Goal: Navigation & Orientation: Find specific page/section

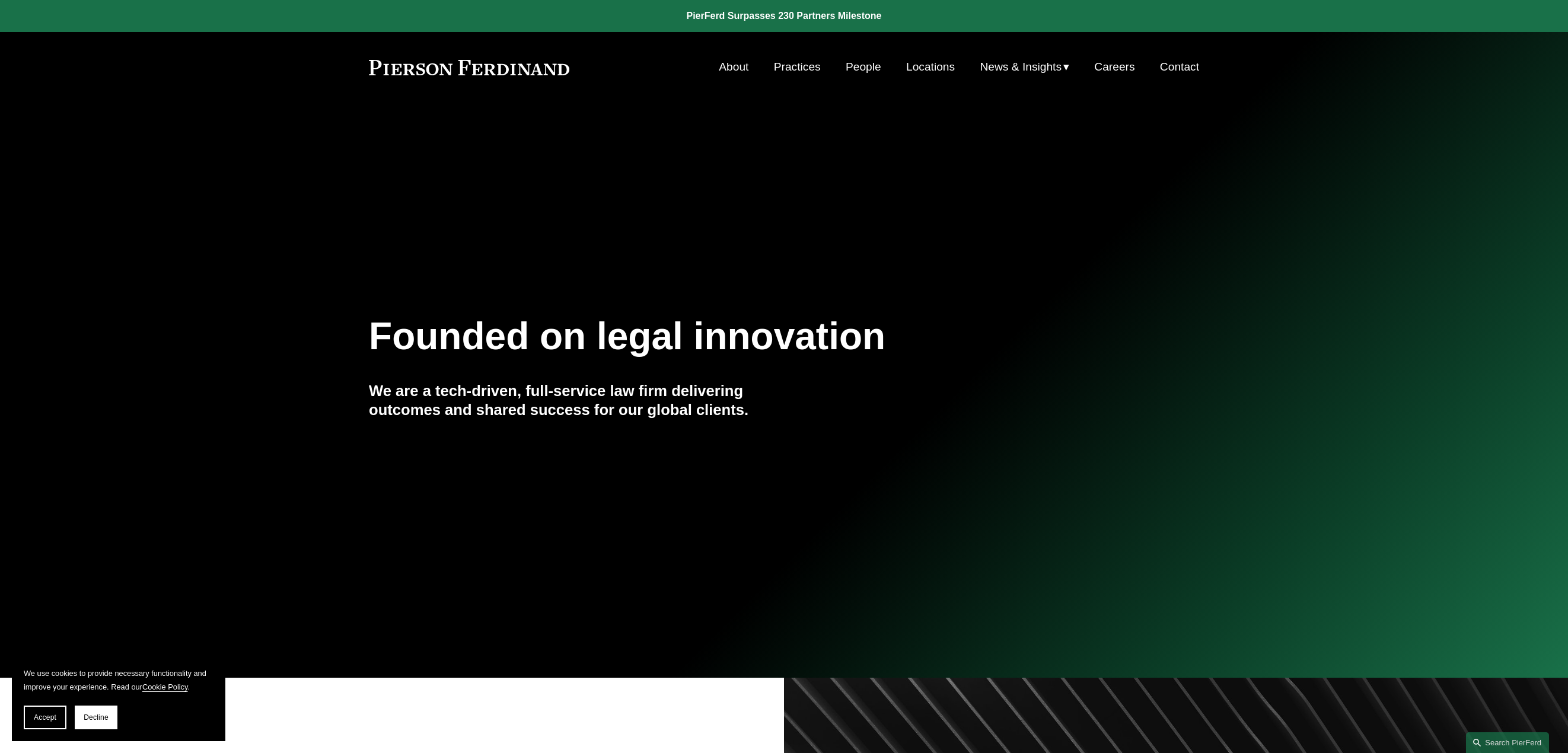
click at [931, 63] on link "Locations" at bounding box center [931, 67] width 49 height 22
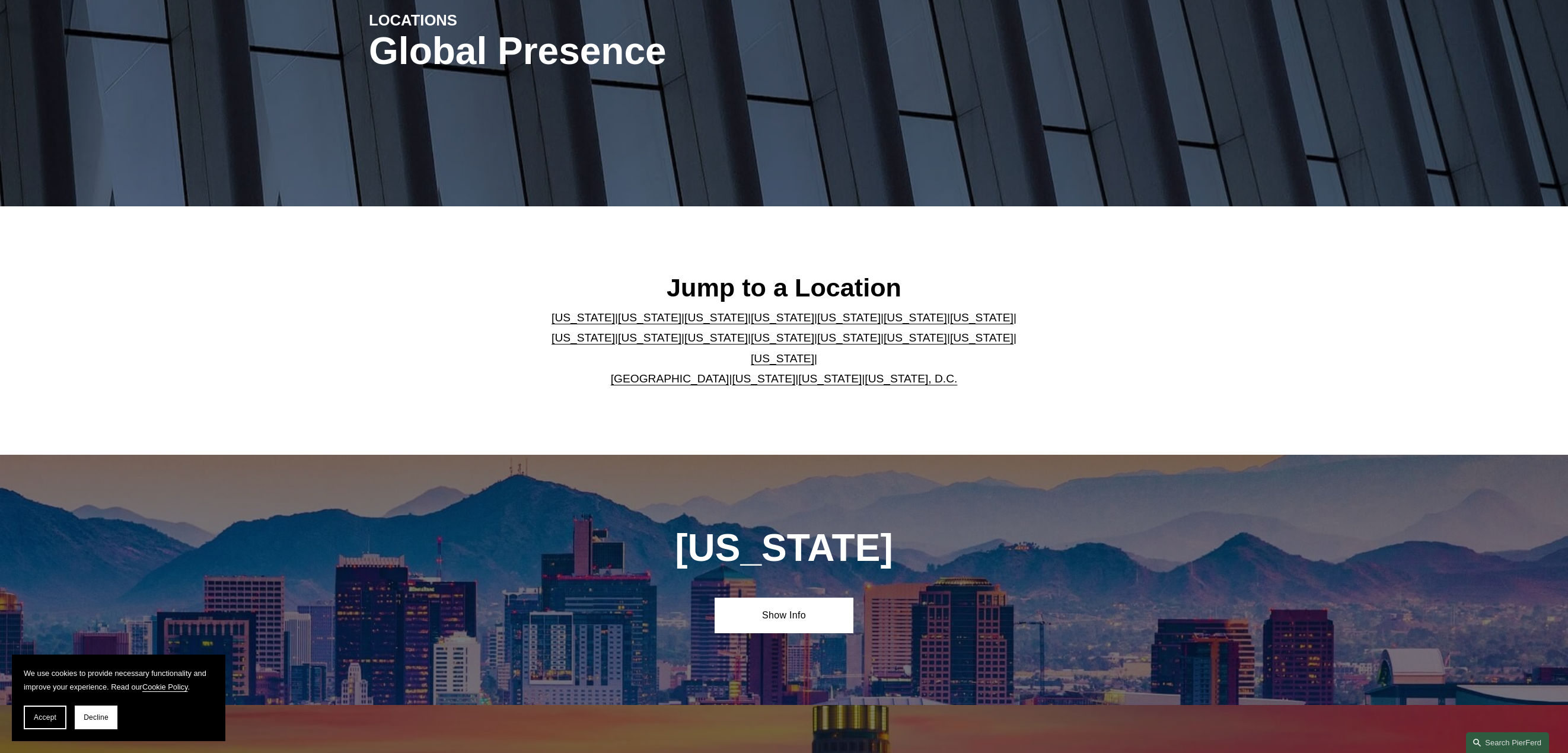
scroll to position [237, 0]
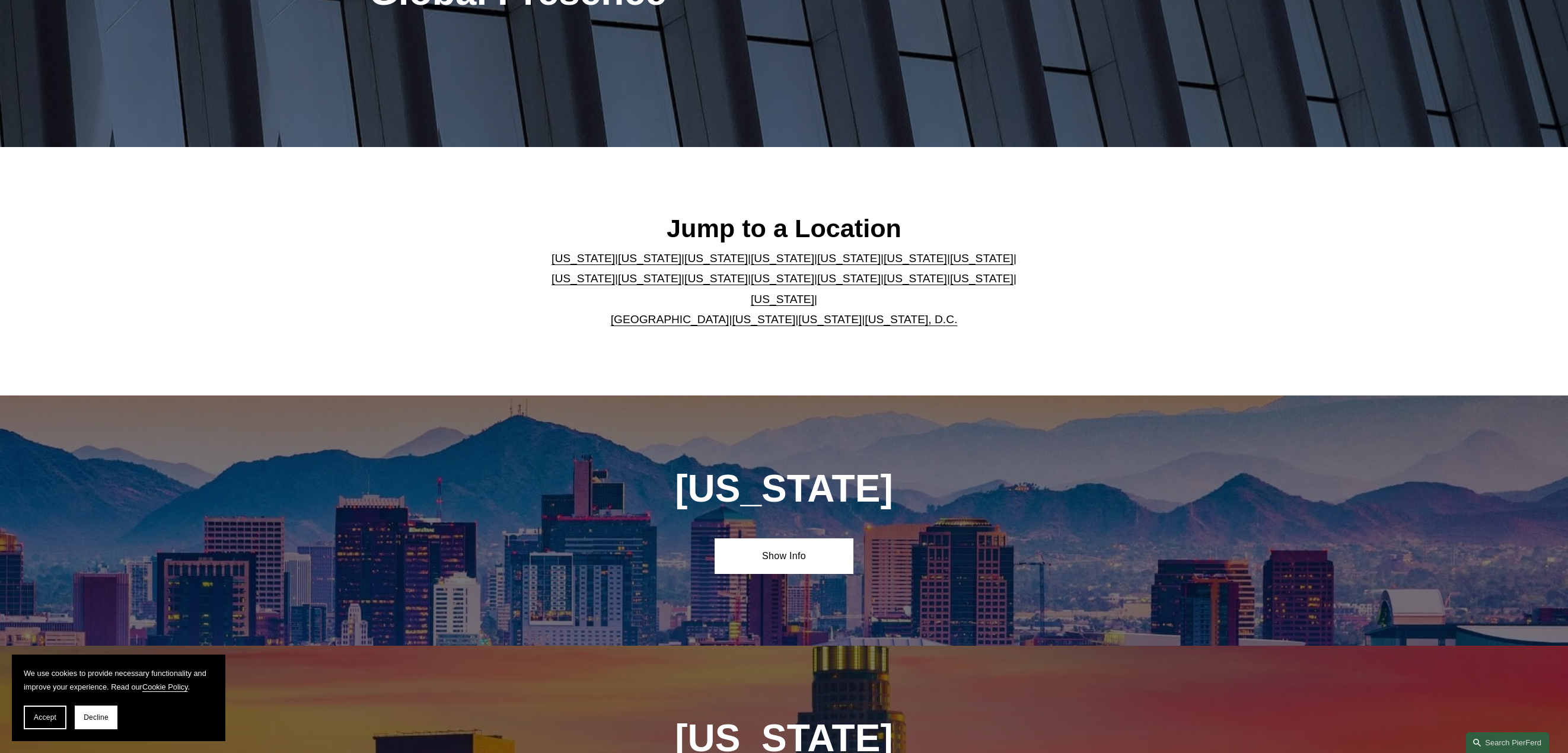
click at [684, 265] on link "[US_STATE]" at bounding box center [716, 257] width 64 height 12
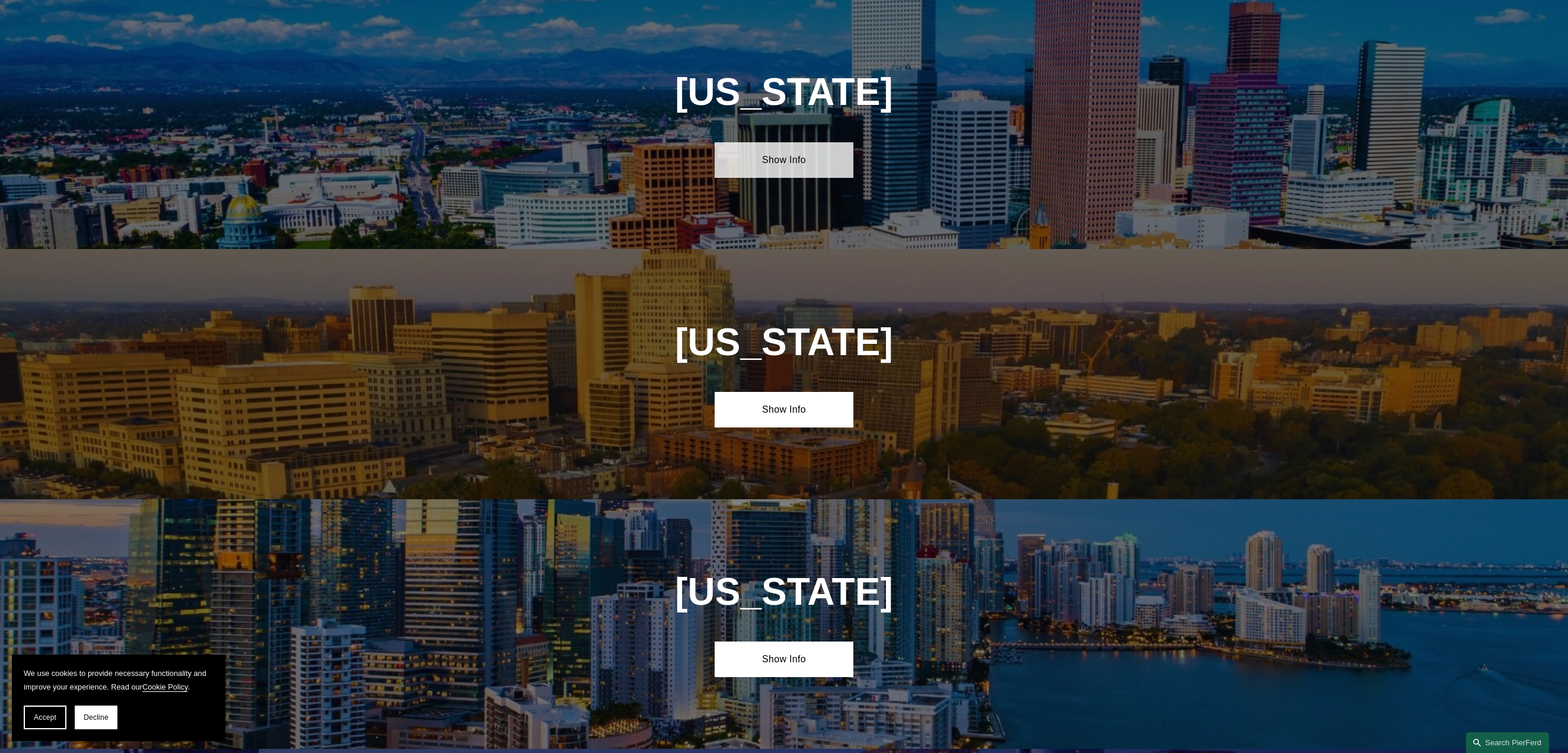
click at [731, 164] on link "Show Info" at bounding box center [784, 160] width 138 height 35
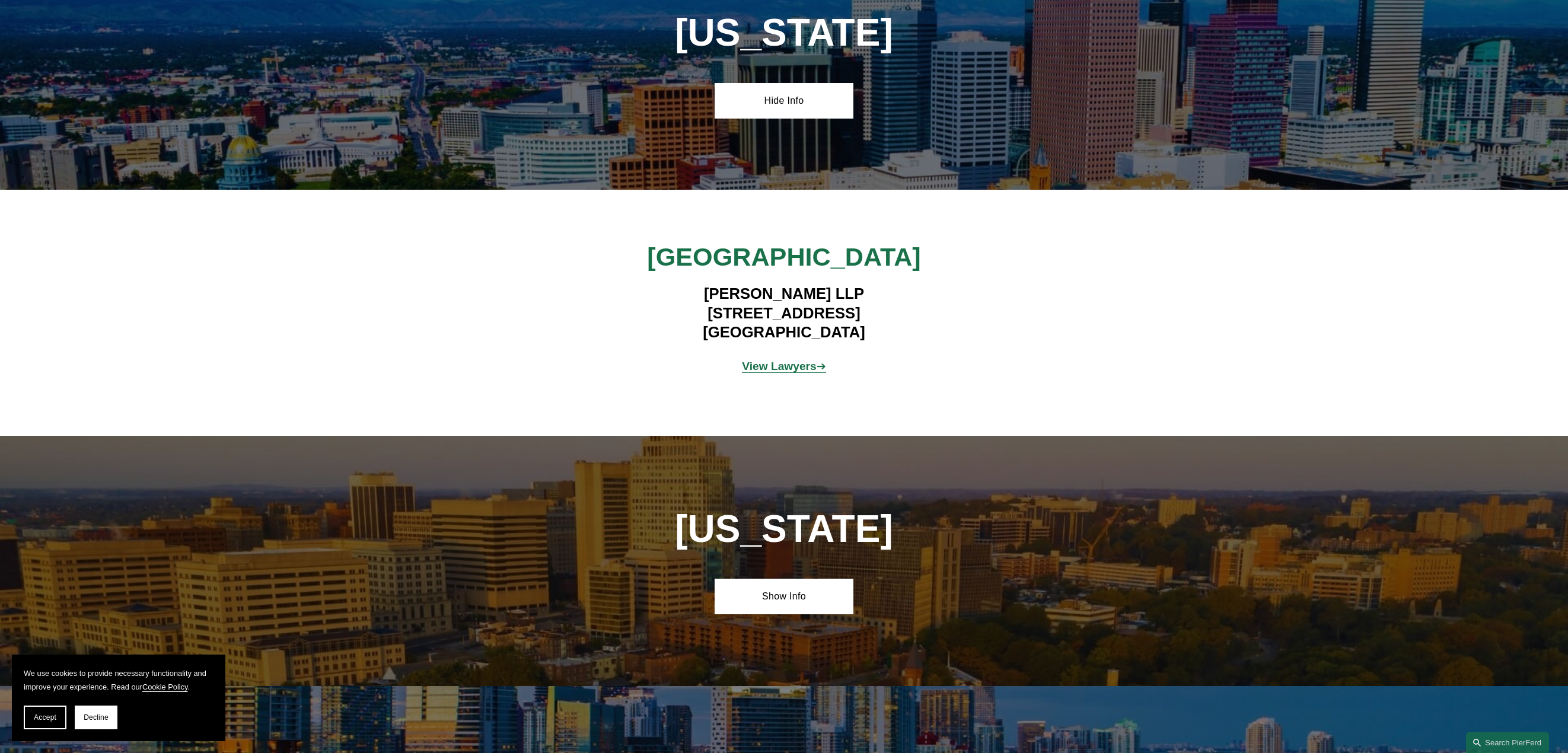
scroll to position [1252, 0]
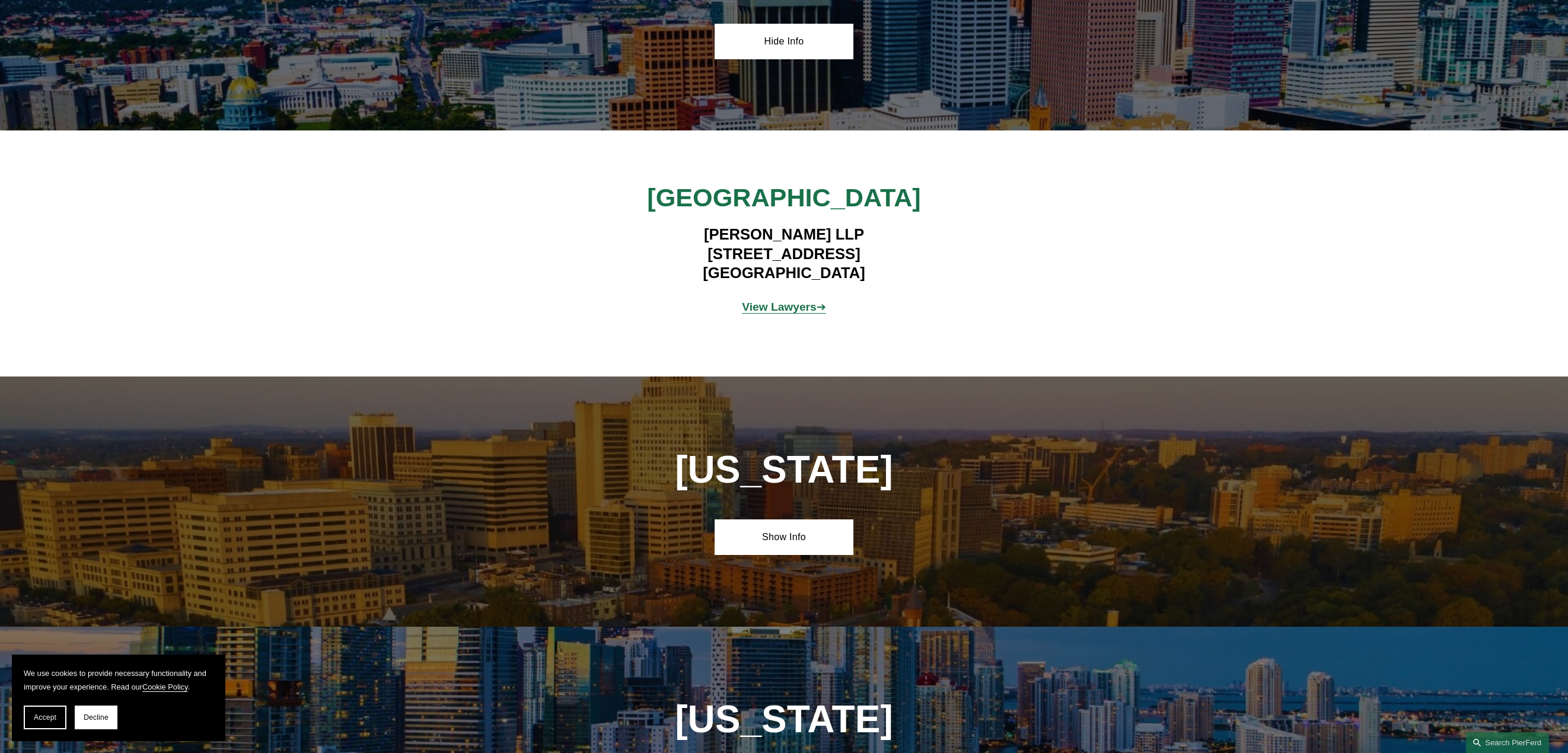
click at [761, 312] on strong "View Lawyers" at bounding box center [779, 307] width 75 height 12
